Goal: Transaction & Acquisition: Purchase product/service

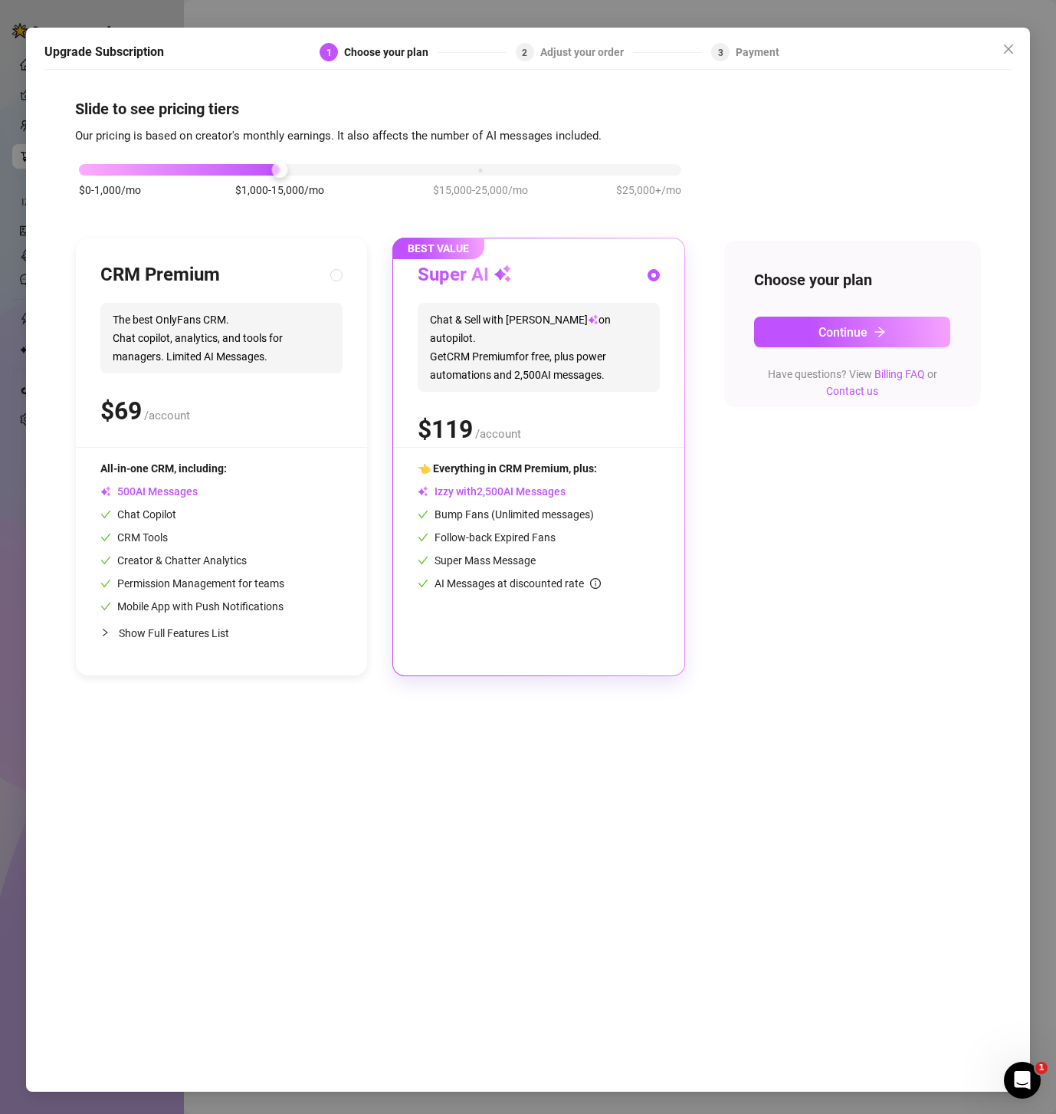
click at [163, 637] on span "Show Full Features List" at bounding box center [174, 633] width 110 height 12
radio input "true"
radio input "false"
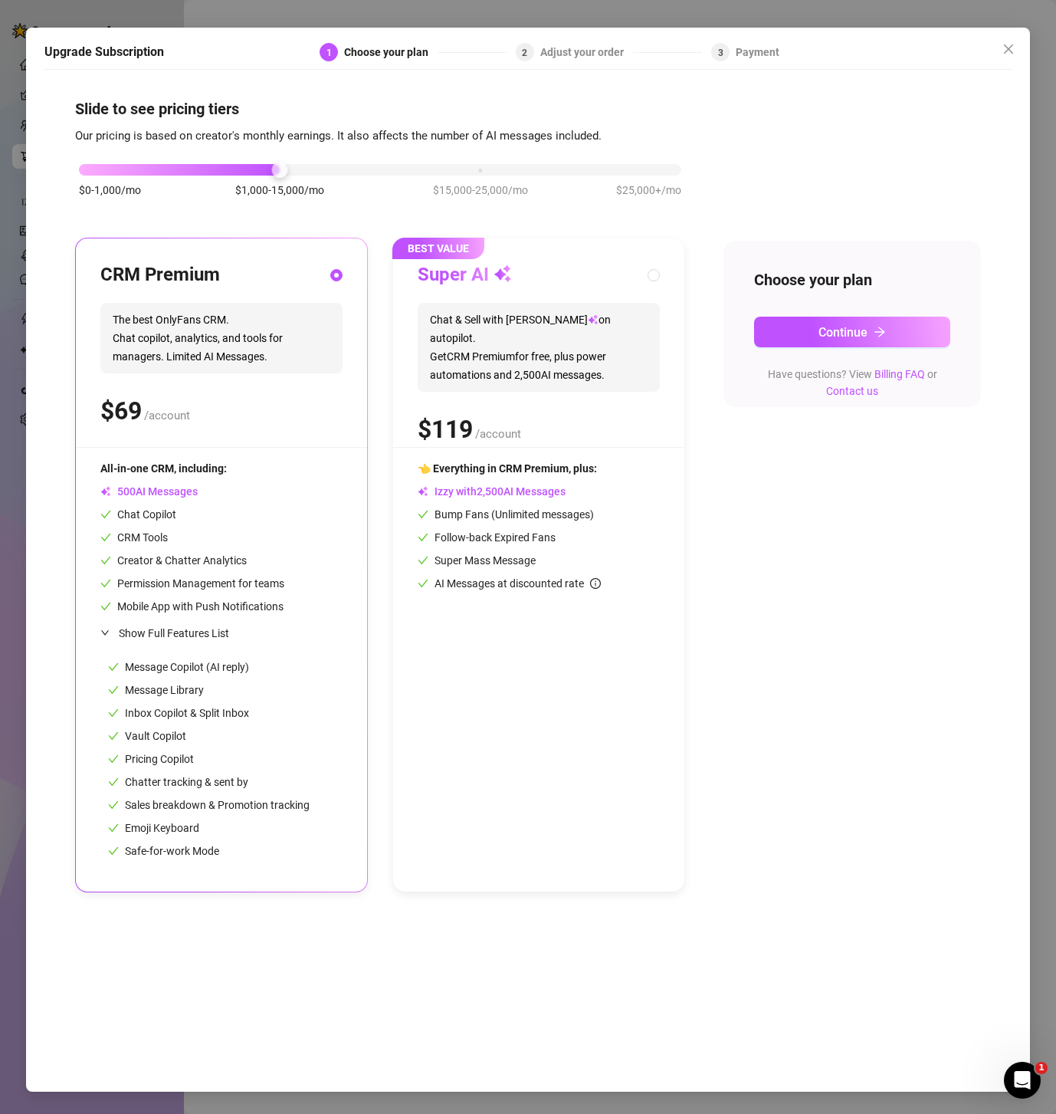
click at [212, 366] on span "The best OnlyFans CRM. Chat copilot, analytics, and tools for managers. Limited…" at bounding box center [221, 338] width 242 height 71
click at [225, 282] on div "CRM Premium" at bounding box center [221, 275] width 242 height 25
click at [1011, 52] on icon "close" at bounding box center [1007, 48] width 9 height 9
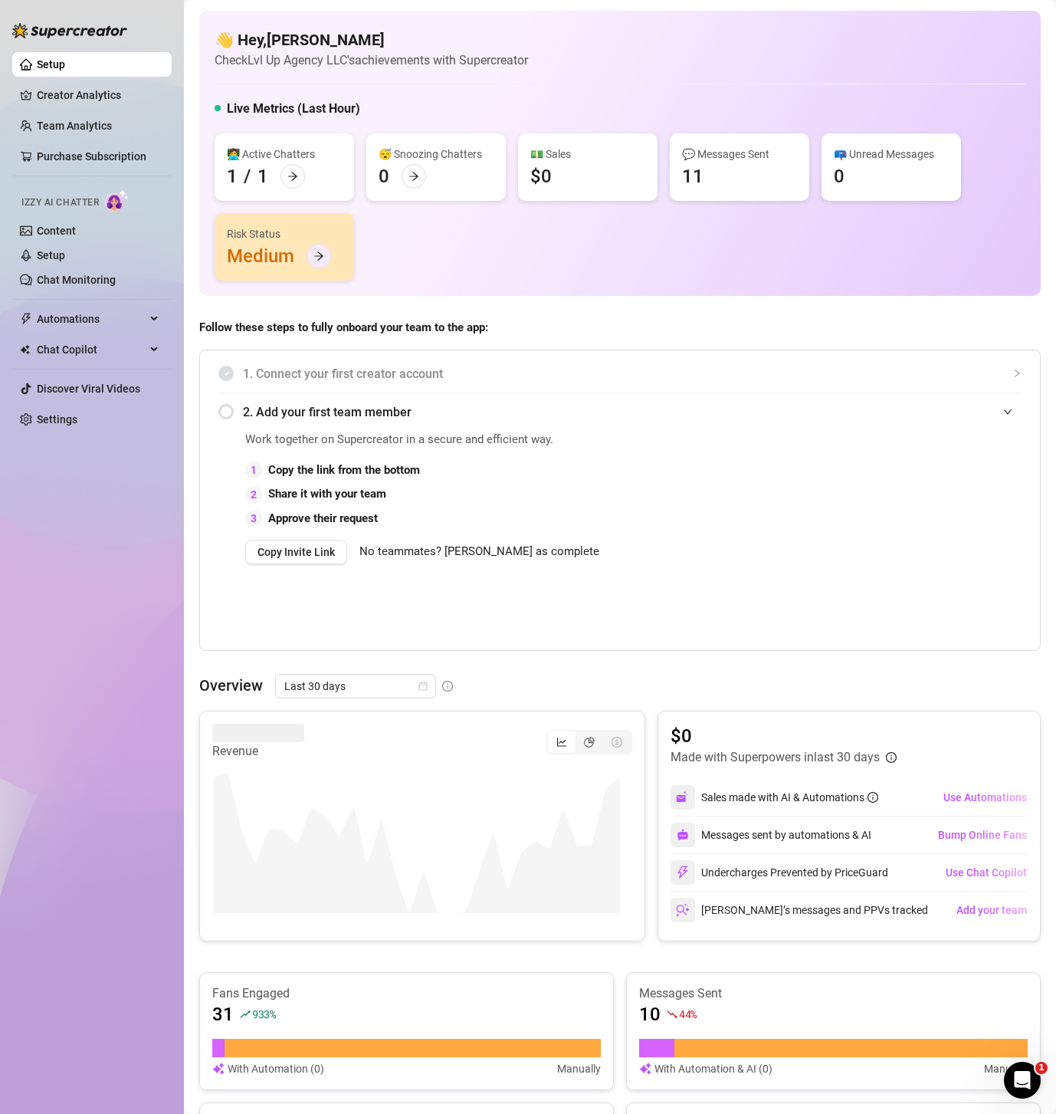
click at [326, 256] on div at bounding box center [319, 256] width 25 height 25
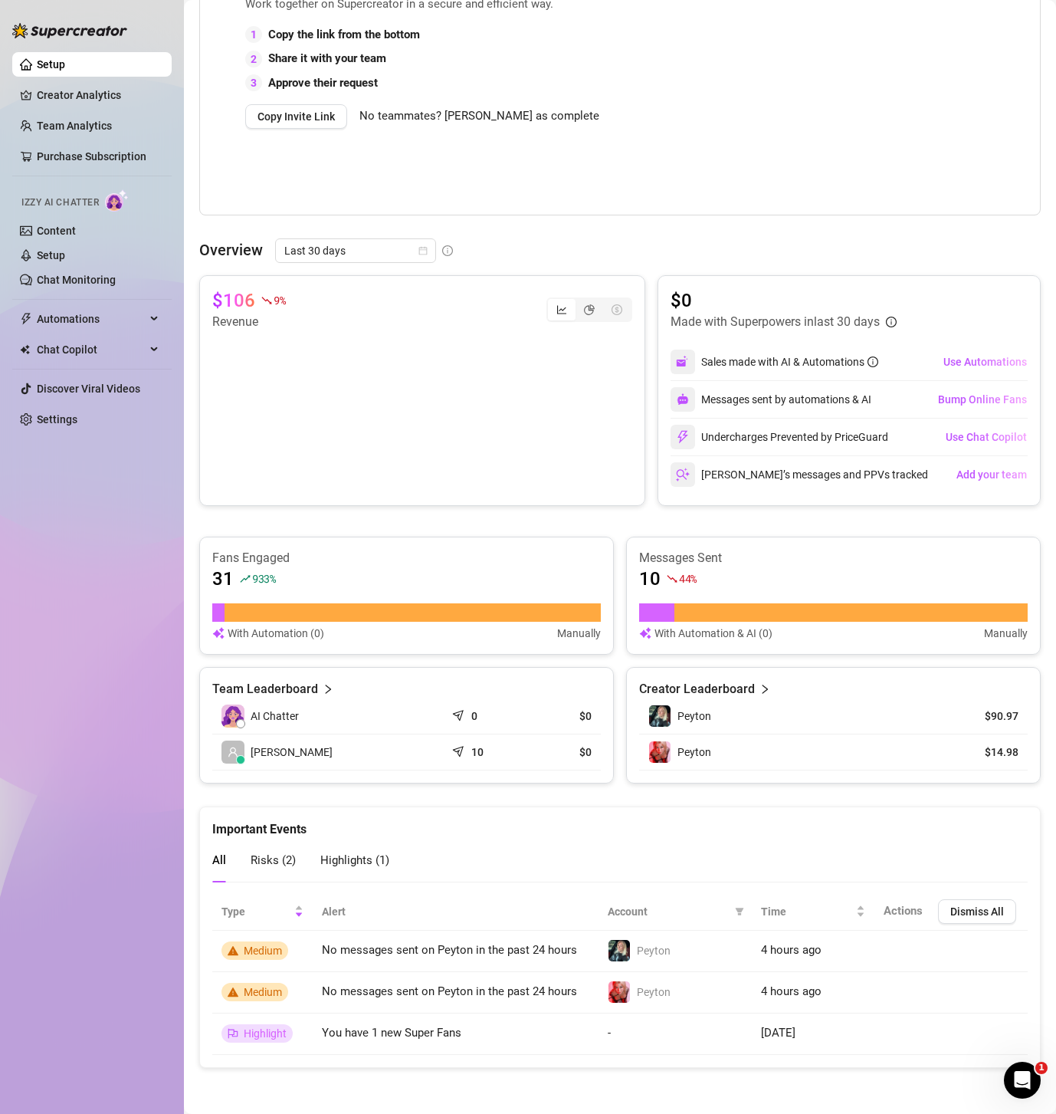
scroll to position [435, 0]
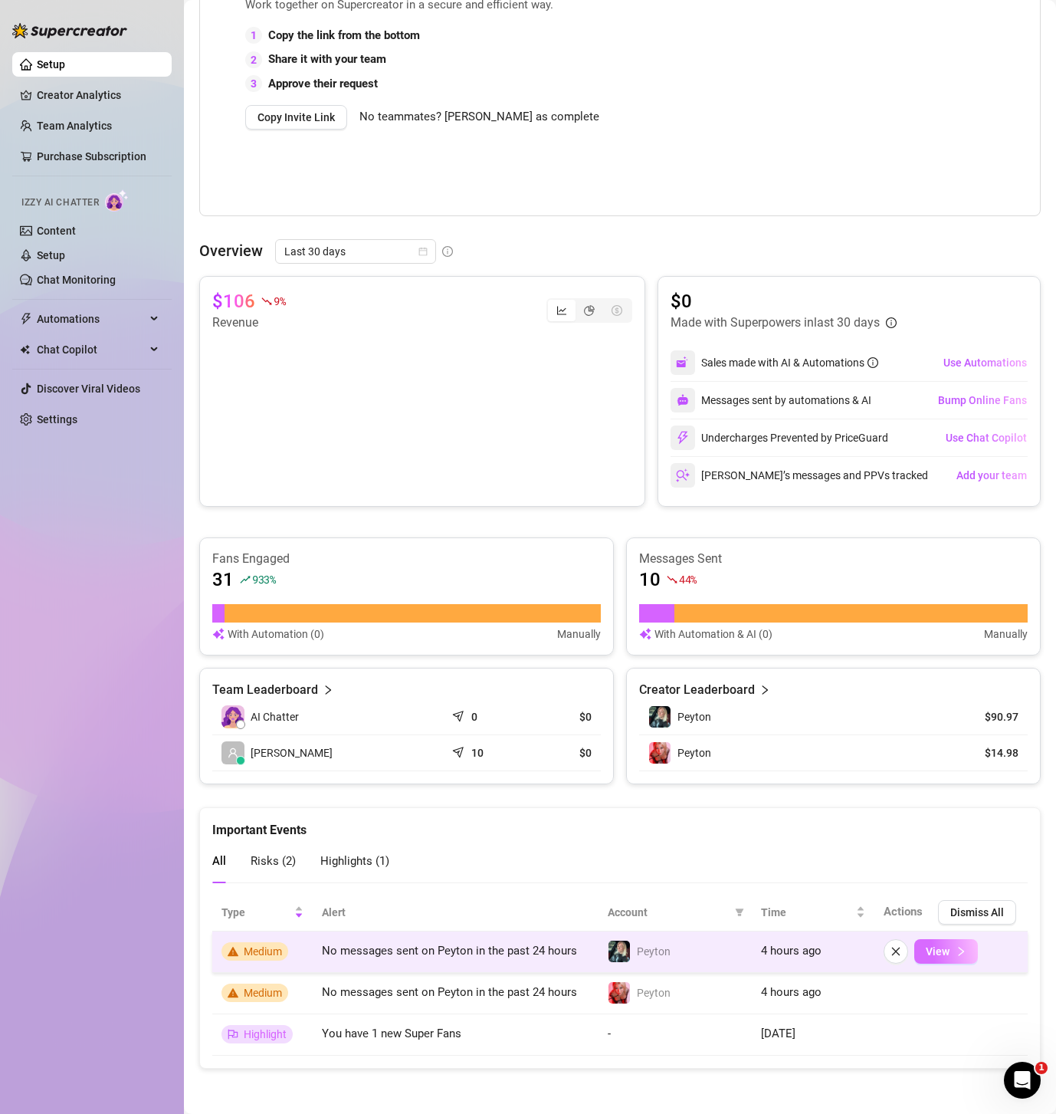
click at [956, 954] on icon "right" at bounding box center [961, 951] width 11 height 11
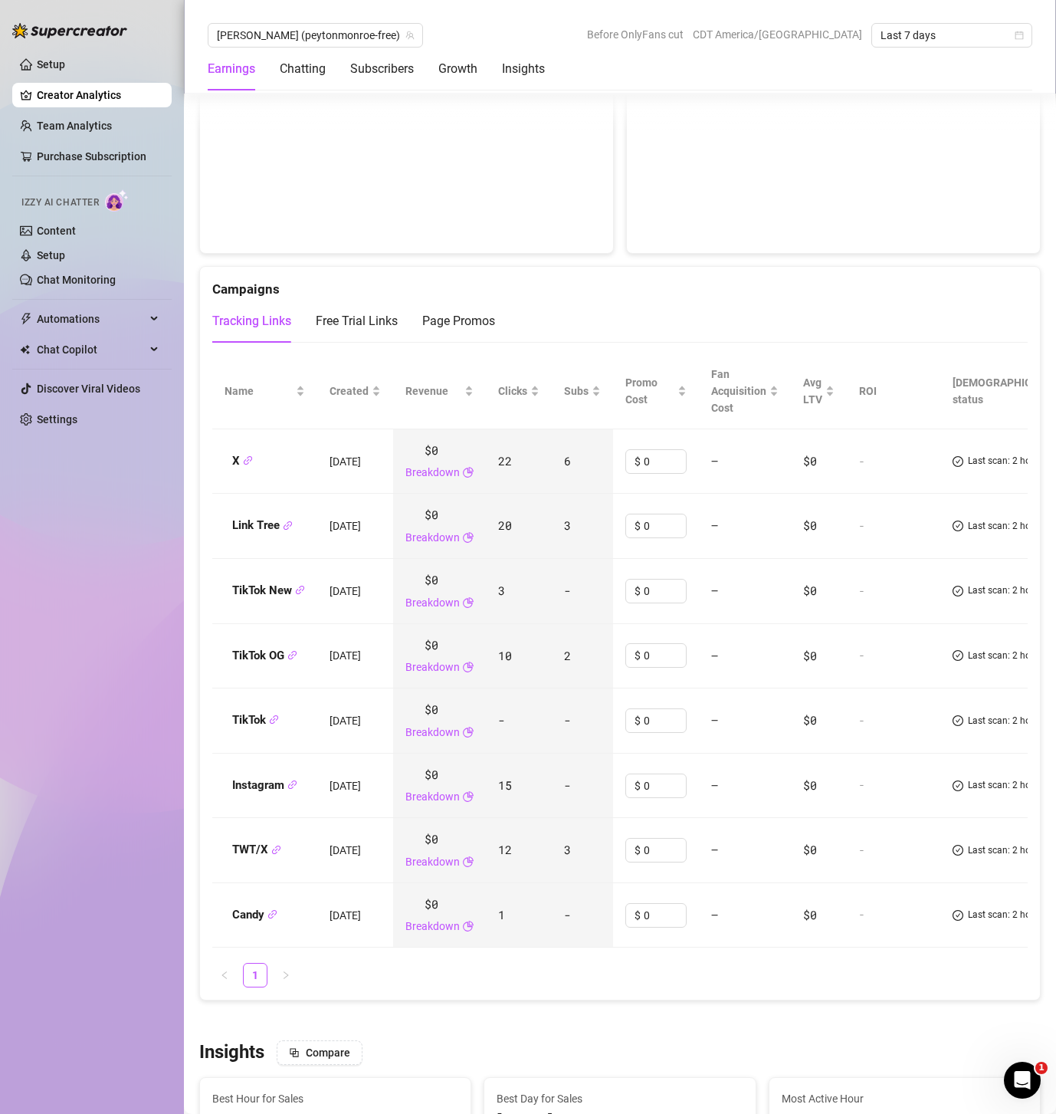
scroll to position [1512, 0]
